Goal: Navigation & Orientation: Understand site structure

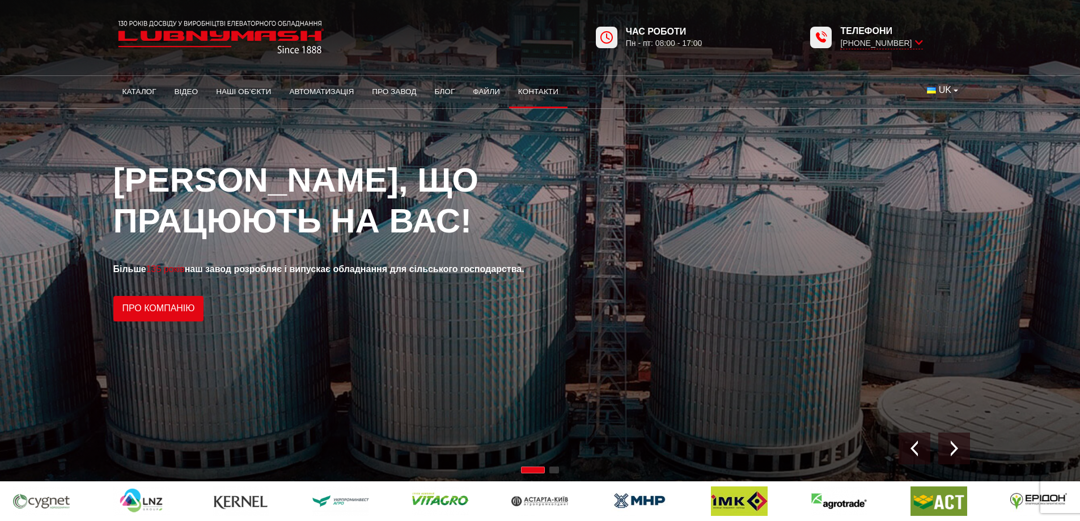
click at [546, 92] on link "Контакти" at bounding box center [538, 91] width 58 height 25
click at [387, 90] on link "Про завод" at bounding box center [394, 91] width 62 height 25
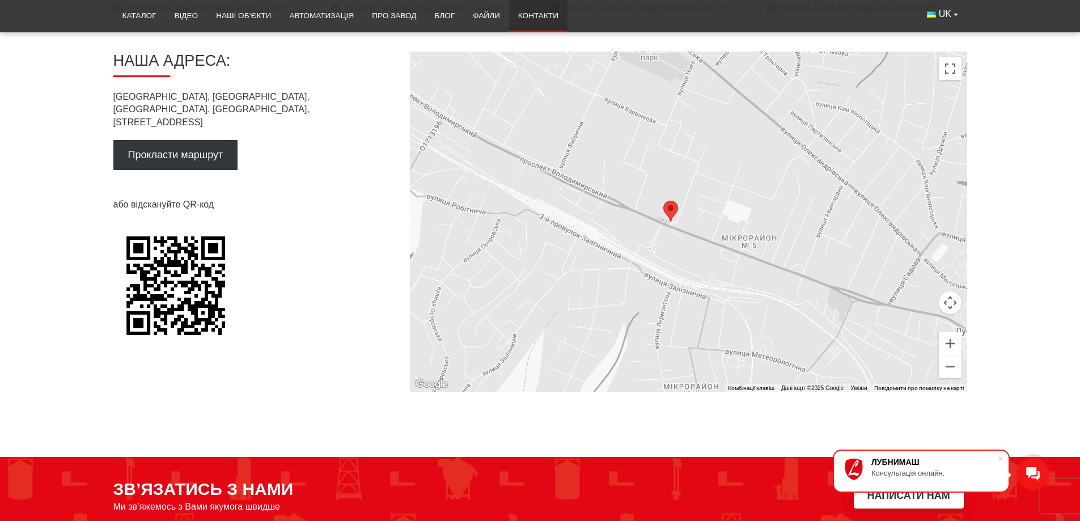
scroll to position [681, 0]
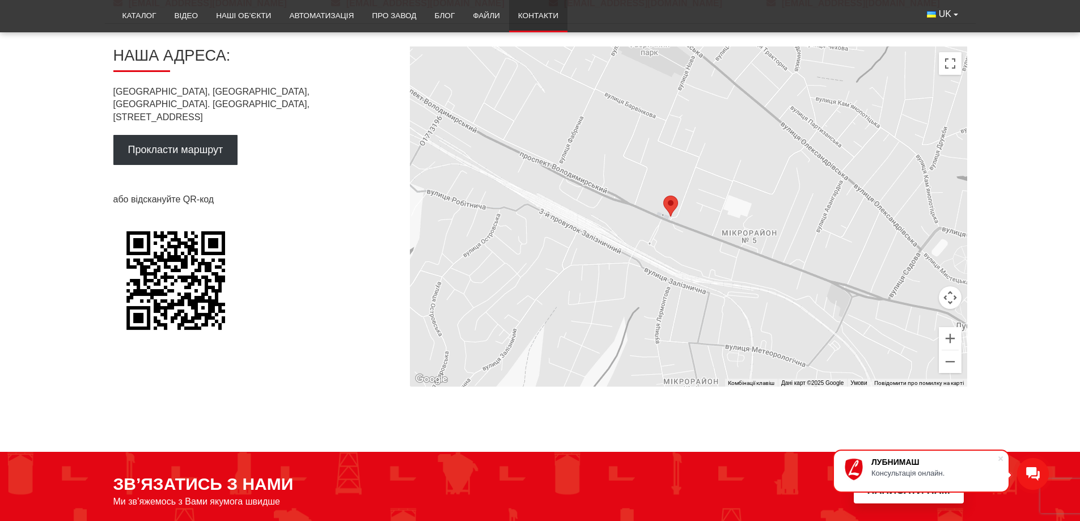
click at [681, 182] on div at bounding box center [689, 217] width 558 height 340
click at [949, 338] on button "Збільшити" at bounding box center [950, 338] width 23 height 23
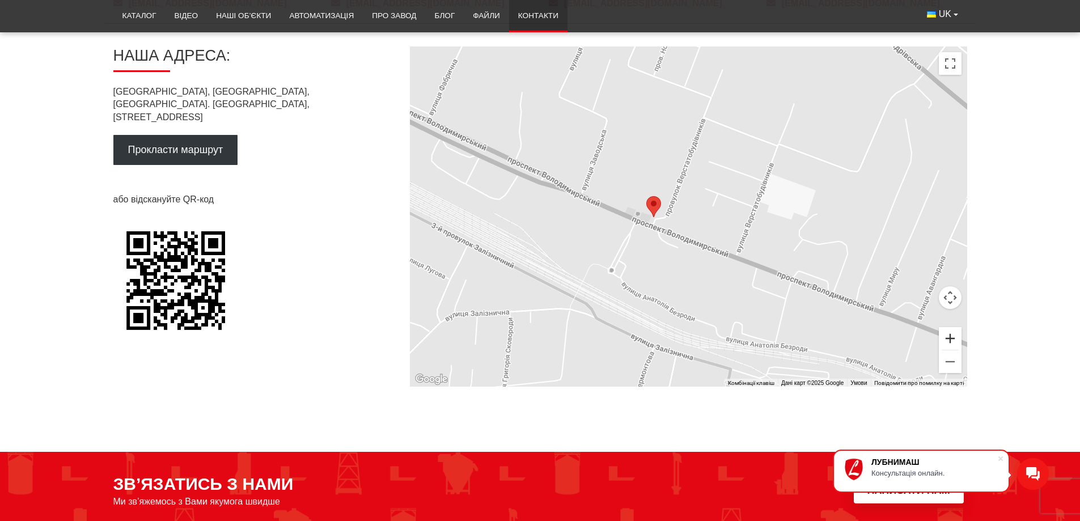
click at [949, 338] on button "Збільшити" at bounding box center [950, 338] width 23 height 23
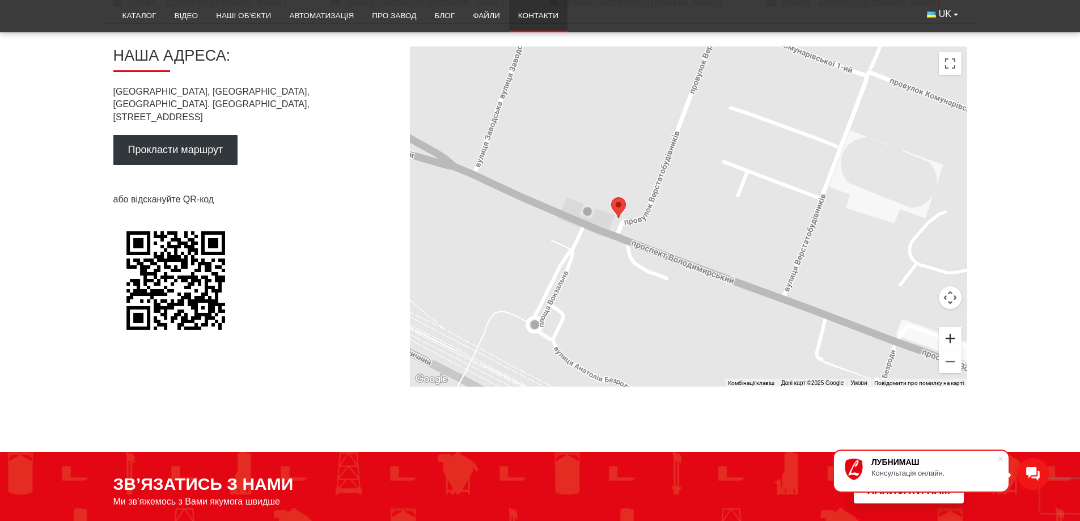
click at [949, 338] on button "Збільшити" at bounding box center [950, 338] width 23 height 23
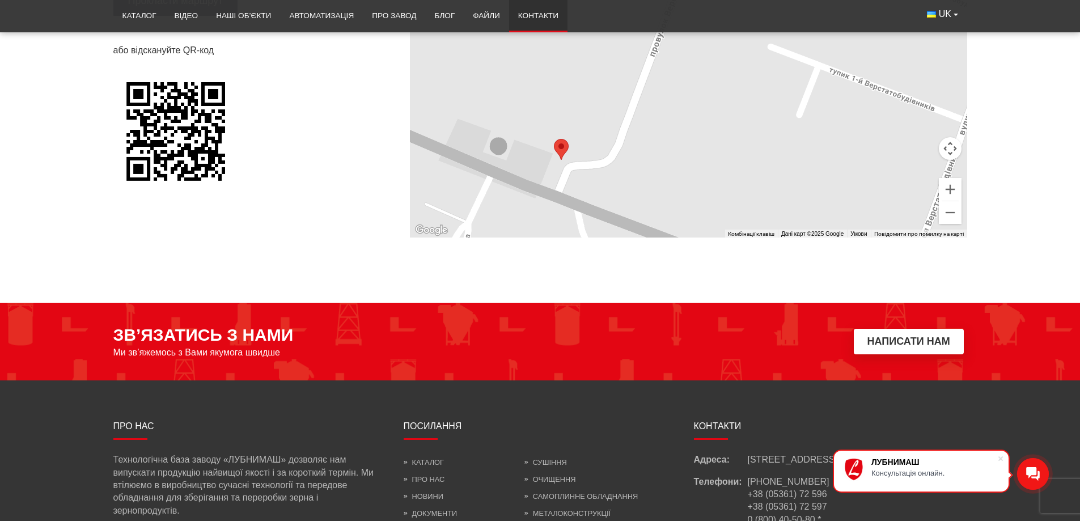
drag, startPoint x: 675, startPoint y: 205, endPoint x: 700, endPoint y: 272, distance: 71.6
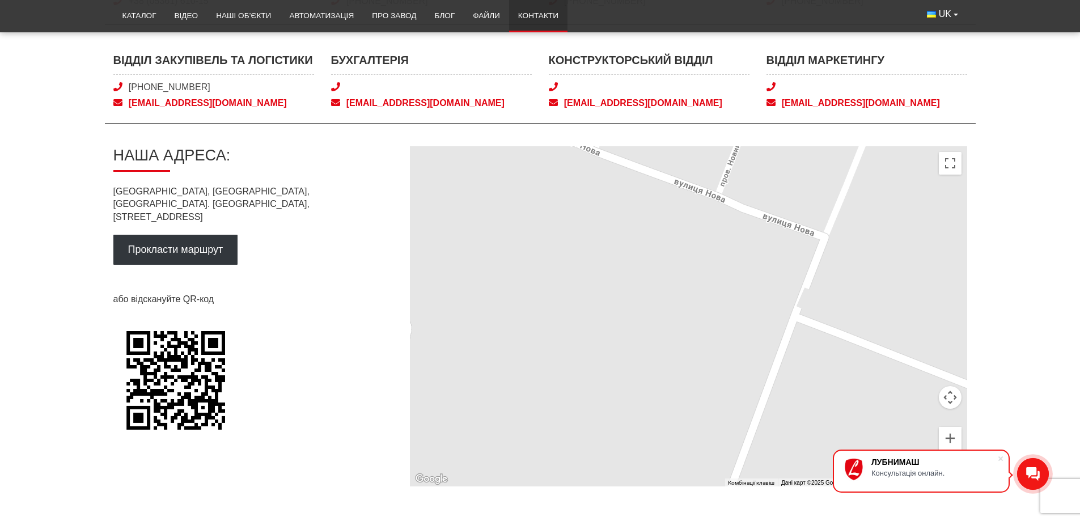
scroll to position [577, 0]
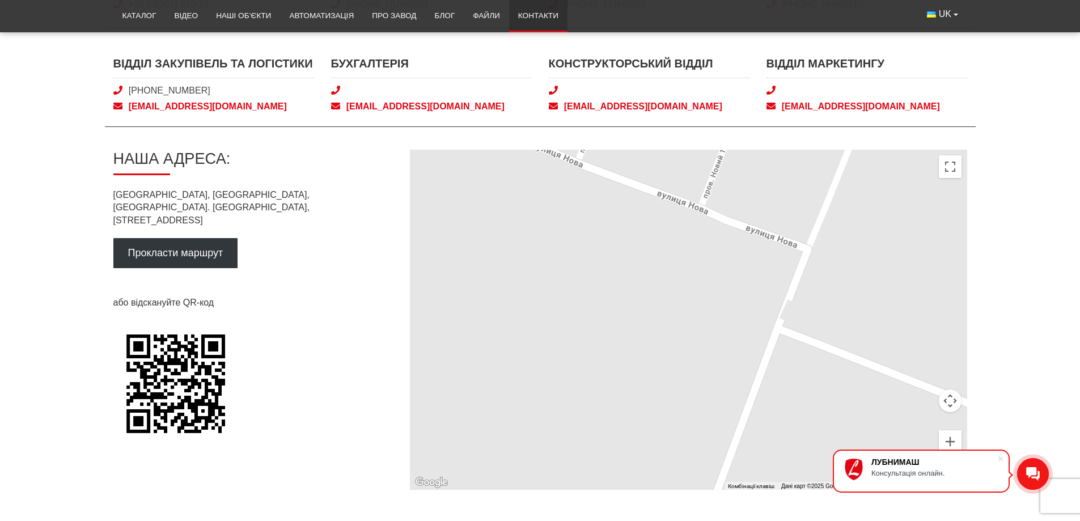
drag, startPoint x: 556, startPoint y: 242, endPoint x: 537, endPoint y: 251, distance: 20.8
click at [537, 251] on div at bounding box center [689, 320] width 558 height 340
